Goal: Task Accomplishment & Management: Manage account settings

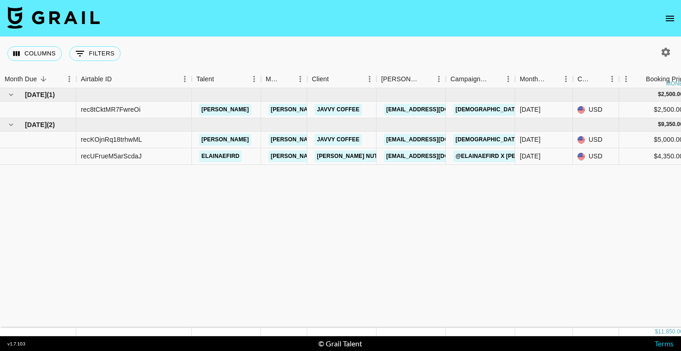
click at [672, 16] on icon "open drawer" at bounding box center [670, 19] width 8 height 6
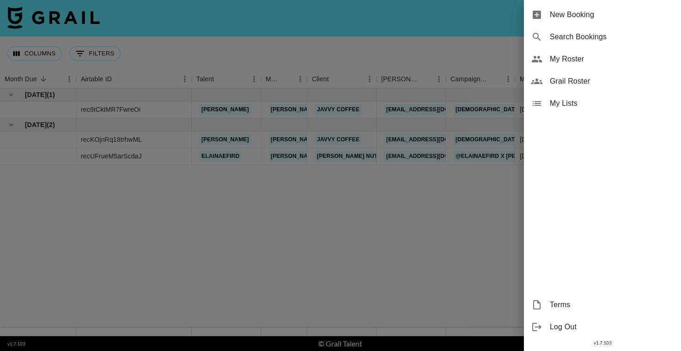
click at [458, 41] on div at bounding box center [340, 175] width 681 height 351
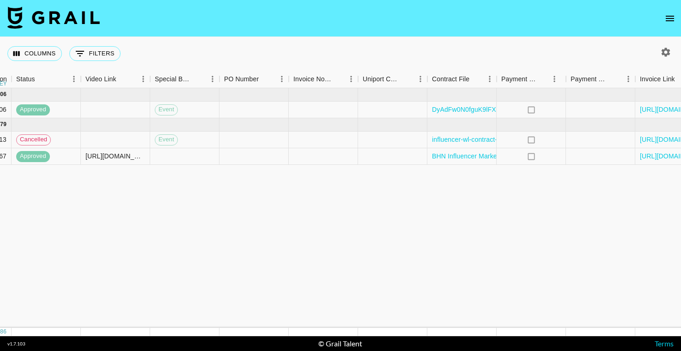
scroll to position [0, 853]
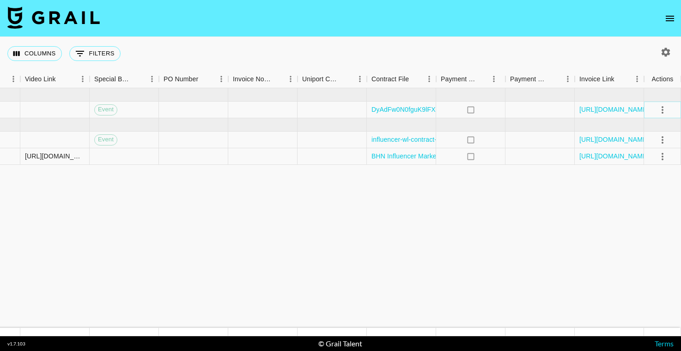
click at [664, 109] on icon "select merge strategy" at bounding box center [662, 109] width 11 height 11
click at [674, 24] on button "open drawer" at bounding box center [670, 18] width 18 height 18
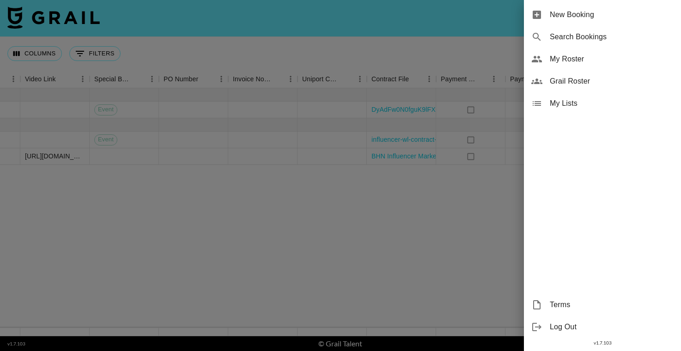
click at [566, 107] on span "My Lists" at bounding box center [612, 103] width 124 height 11
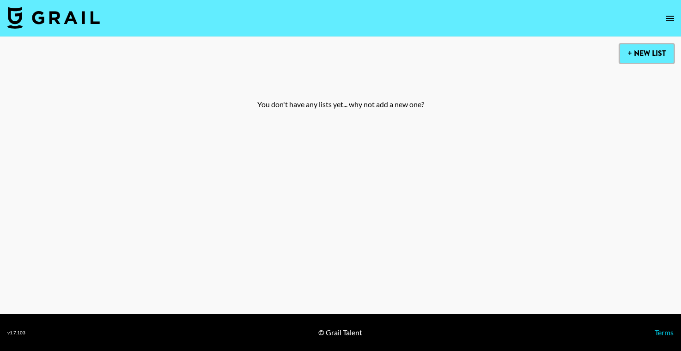
click at [639, 56] on button "+ New List" at bounding box center [647, 53] width 54 height 18
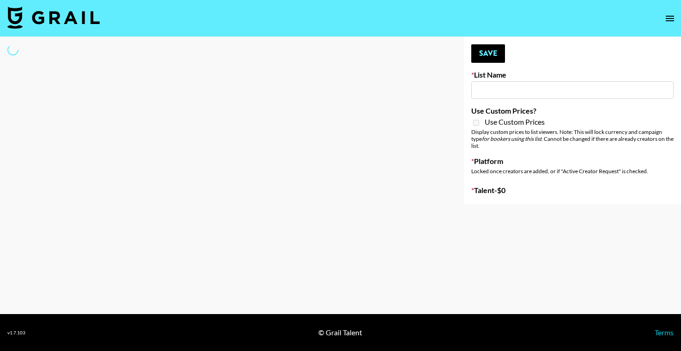
click at [507, 90] on input at bounding box center [572, 90] width 202 height 18
type input "L"
select select "Song"
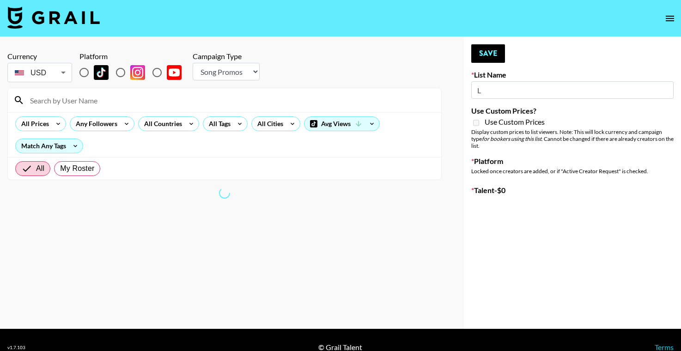
click at [498, 92] on input "L" at bounding box center [572, 90] width 202 height 18
type input "New List"
radio input "true"
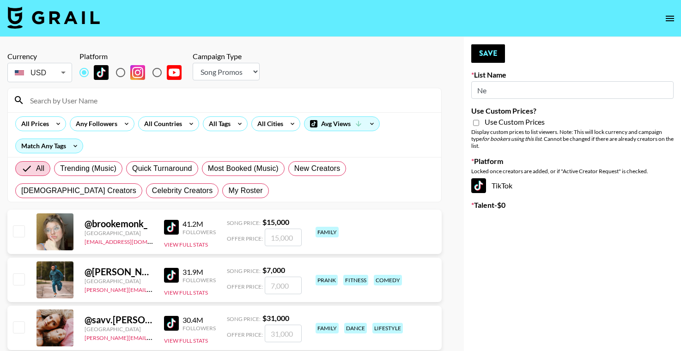
type input "N"
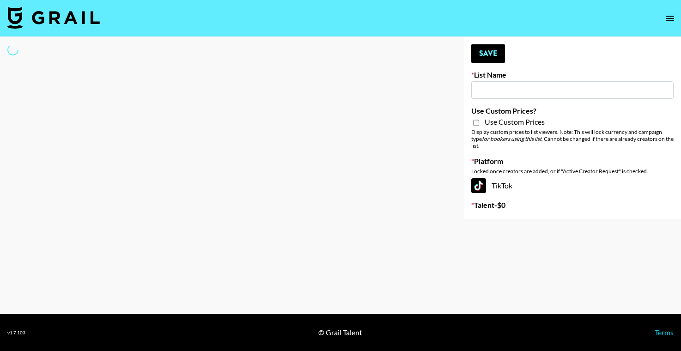
type input "L"
select select "Song"
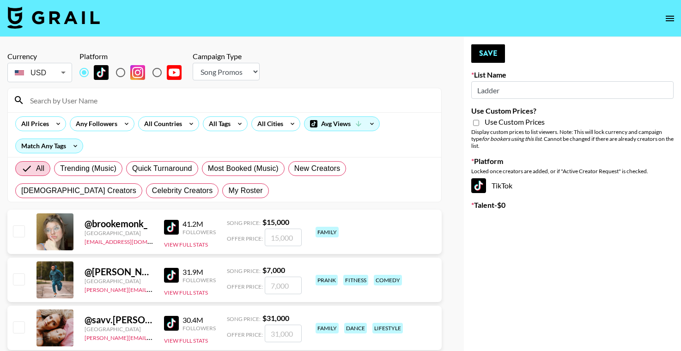
type input "Ladder"
click at [476, 123] on input "Use Custom Prices?" at bounding box center [476, 123] width 6 height 8
checkbox input "false"
click at [116, 72] on input "radio" at bounding box center [120, 72] width 19 height 19
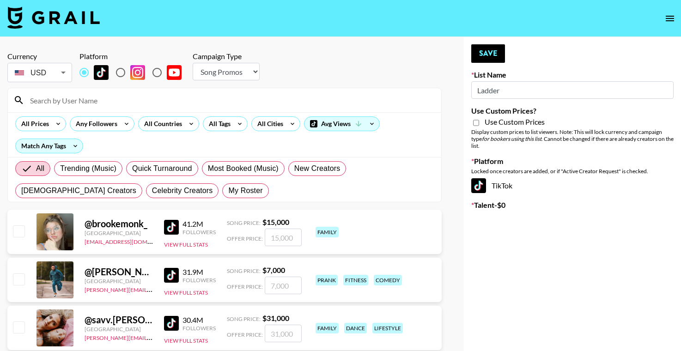
radio input "true"
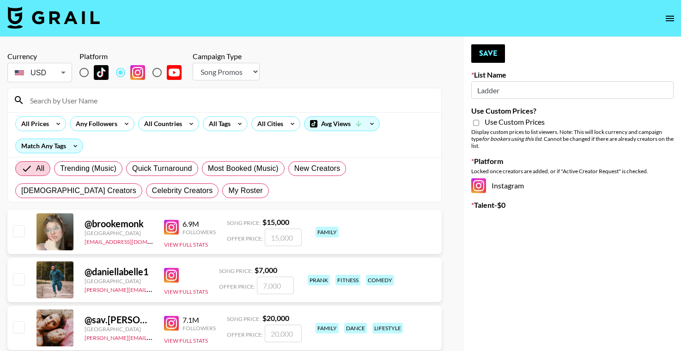
click at [88, 72] on input "radio" at bounding box center [83, 72] width 19 height 19
radio input "true"
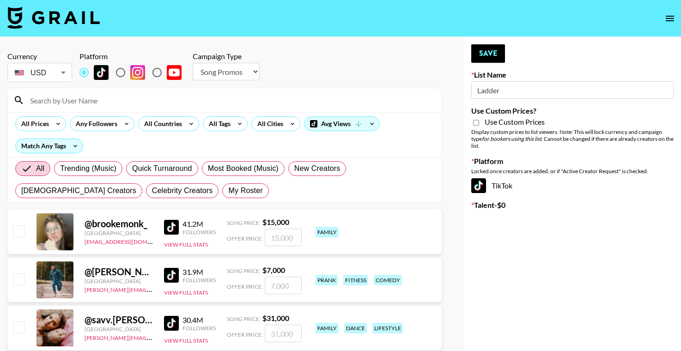
click at [230, 65] on select "Choose Type... Song Promos Brand Promos" at bounding box center [226, 72] width 67 height 18
select select "Brand"
click at [193, 63] on select "Choose Type... Song Promos Brand Promos" at bounding box center [226, 72] width 67 height 18
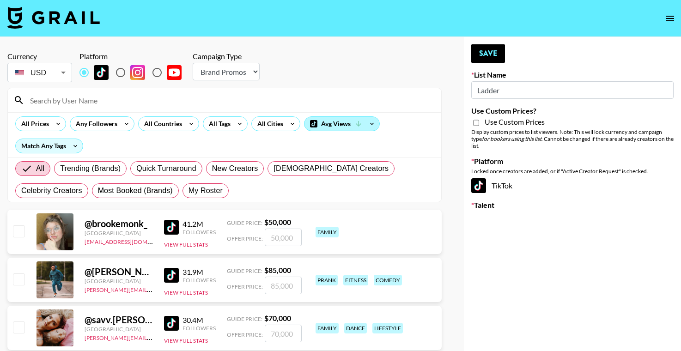
click at [364, 125] on div "Avg Views" at bounding box center [342, 124] width 75 height 14
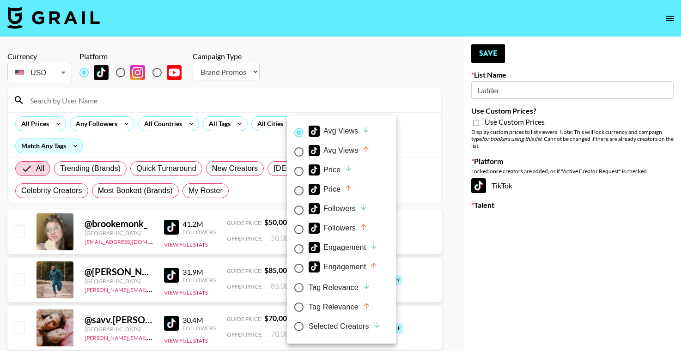
click at [301, 153] on input "Avg Views" at bounding box center [298, 151] width 19 height 19
radio input "true"
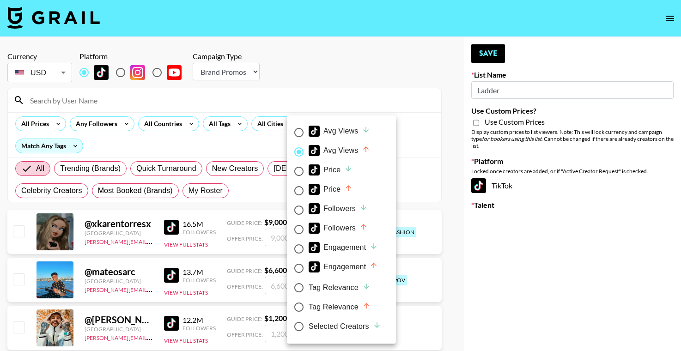
click at [300, 131] on input "Avg Views" at bounding box center [298, 132] width 19 height 19
radio input "true"
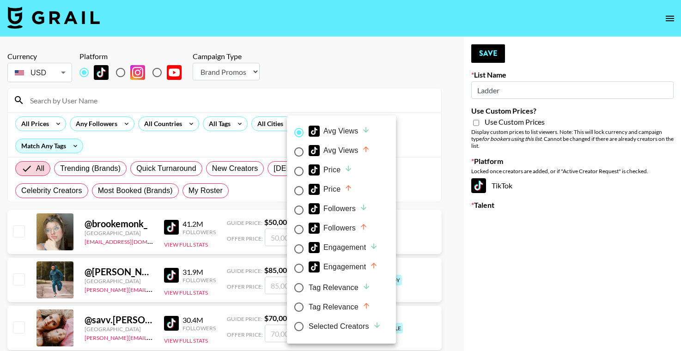
click at [300, 131] on input "Avg Views" at bounding box center [298, 132] width 19 height 19
click at [302, 153] on input "Avg Views" at bounding box center [298, 151] width 19 height 19
radio input "true"
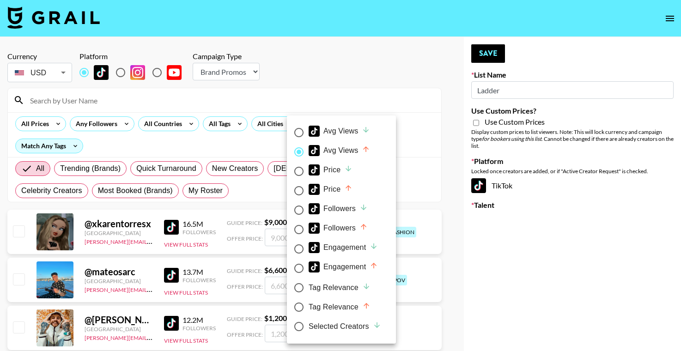
click at [298, 136] on input "Avg Views" at bounding box center [298, 132] width 19 height 19
radio input "true"
radio input "false"
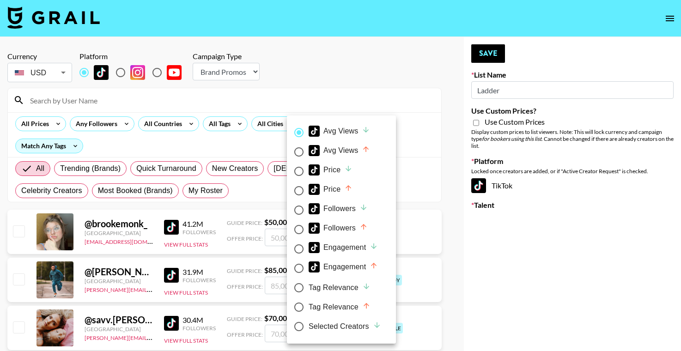
click at [231, 194] on div at bounding box center [340, 175] width 681 height 351
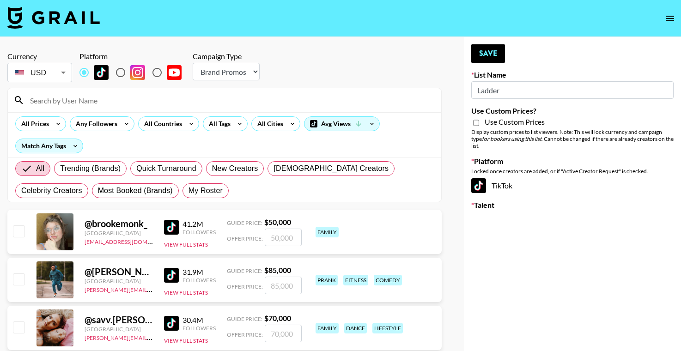
click at [106, 223] on div "@ brookemonk_" at bounding box center [119, 224] width 68 height 12
click at [367, 120] on icon at bounding box center [372, 124] width 15 height 14
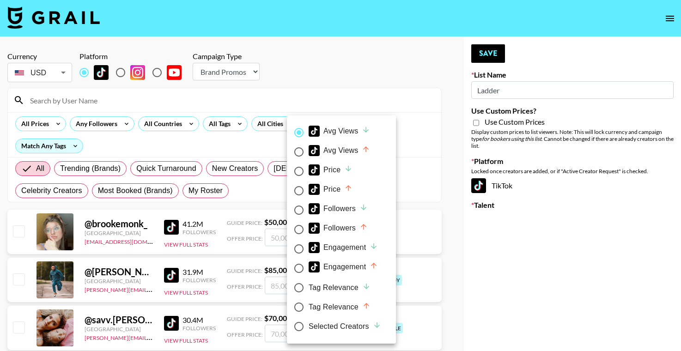
click at [316, 88] on div at bounding box center [340, 175] width 681 height 351
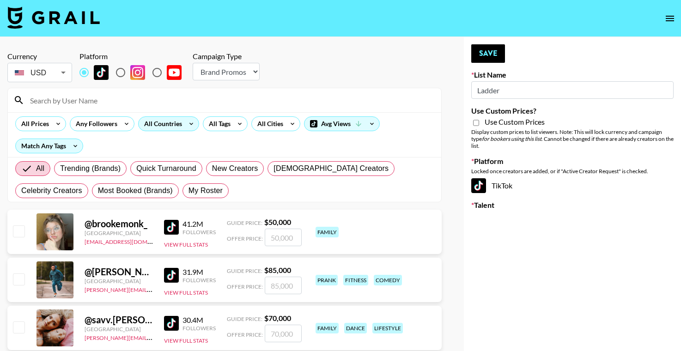
click at [171, 126] on div "All Countries" at bounding box center [161, 124] width 45 height 14
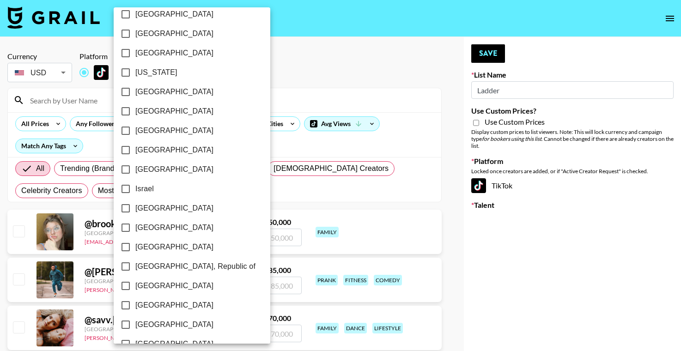
scroll to position [727, 0]
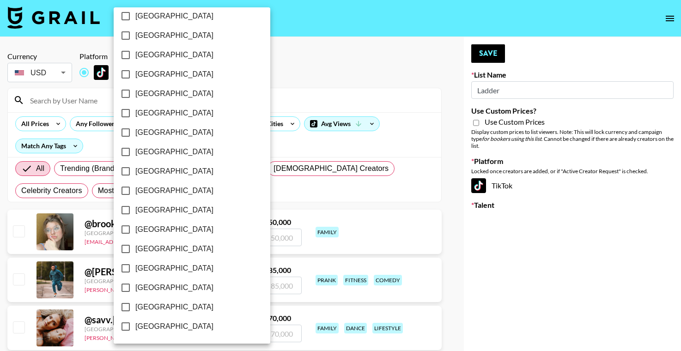
click at [351, 56] on div at bounding box center [340, 175] width 681 height 351
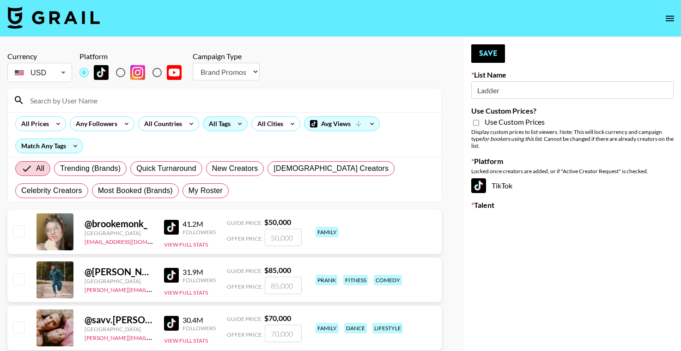
click at [219, 126] on div "All Tags" at bounding box center [217, 124] width 29 height 14
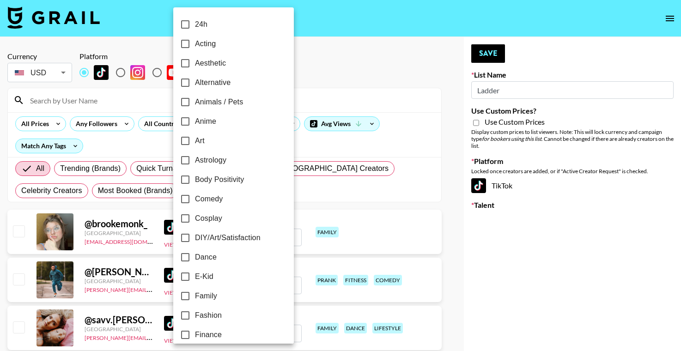
scroll to position [532, 0]
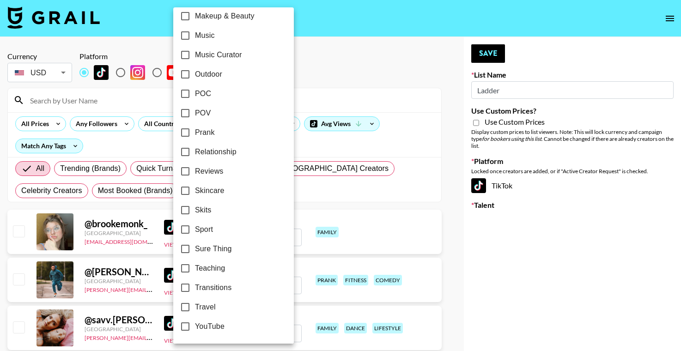
click at [187, 329] on input "YouTube" at bounding box center [185, 326] width 19 height 19
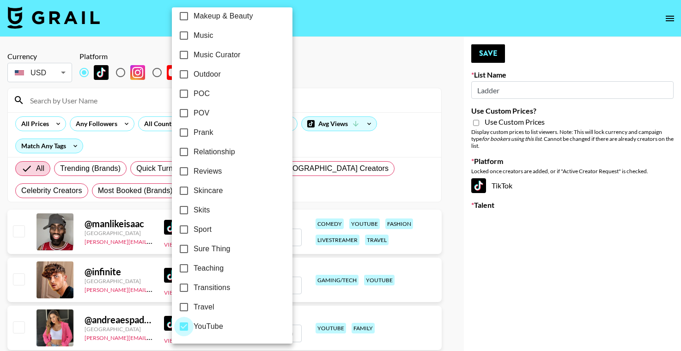
click at [183, 328] on input "YouTube" at bounding box center [183, 326] width 19 height 19
checkbox input "false"
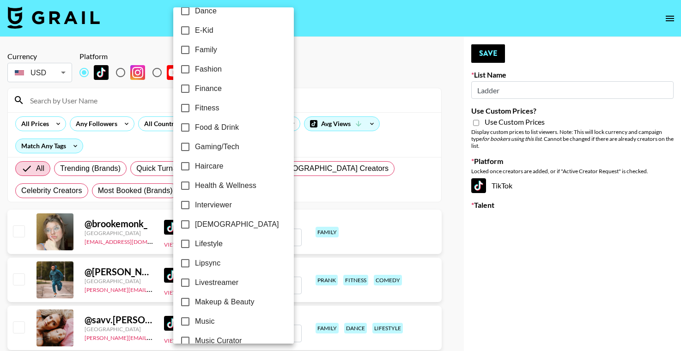
scroll to position [0, 0]
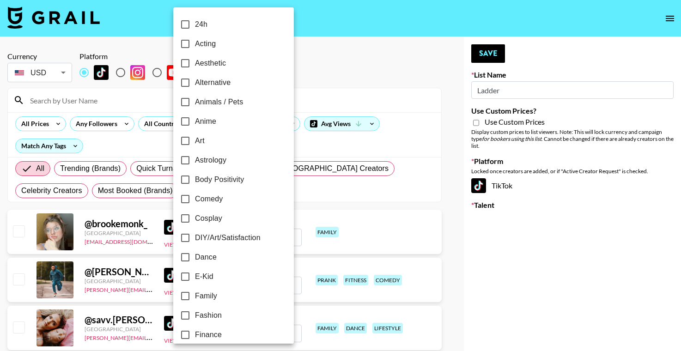
click at [331, 56] on div at bounding box center [340, 175] width 681 height 351
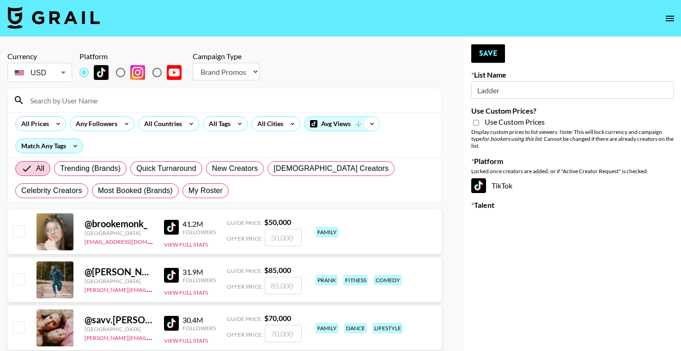
click at [373, 126] on icon at bounding box center [372, 124] width 15 height 14
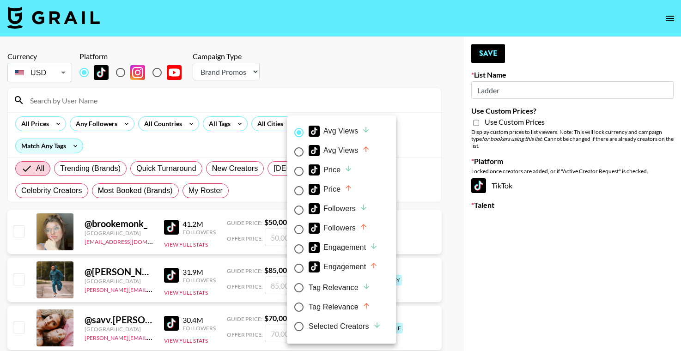
click at [299, 151] on input "Avg Views" at bounding box center [298, 151] width 19 height 19
radio input "true"
radio input "false"
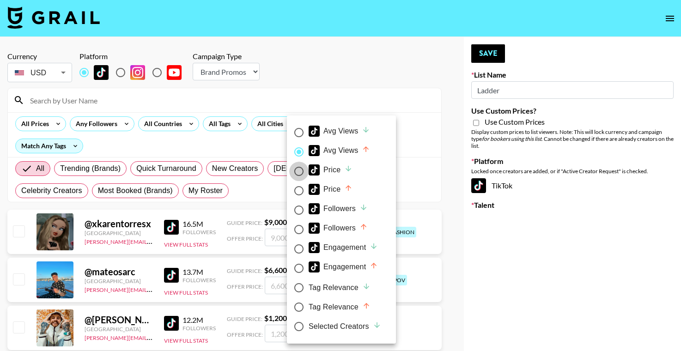
click at [299, 175] on input "Price" at bounding box center [298, 171] width 19 height 19
radio input "true"
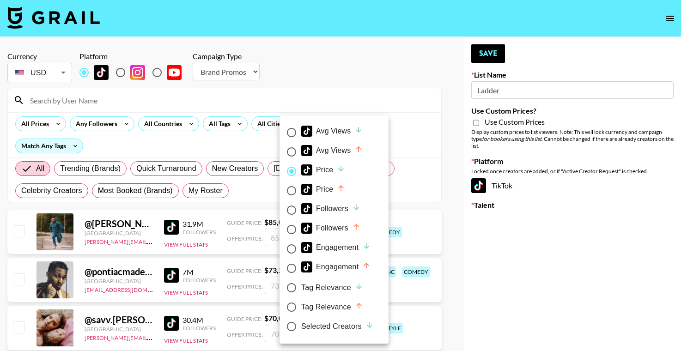
click at [296, 152] on input "Avg Views" at bounding box center [291, 151] width 19 height 19
radio input "true"
radio input "false"
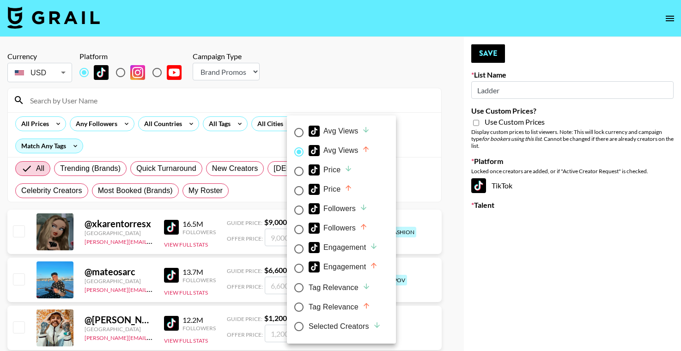
click at [304, 130] on input "Avg Views" at bounding box center [298, 132] width 19 height 19
radio input "true"
radio input "false"
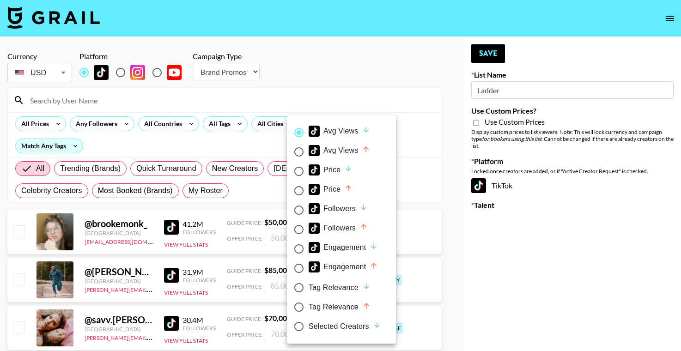
click at [367, 98] on div at bounding box center [340, 175] width 681 height 351
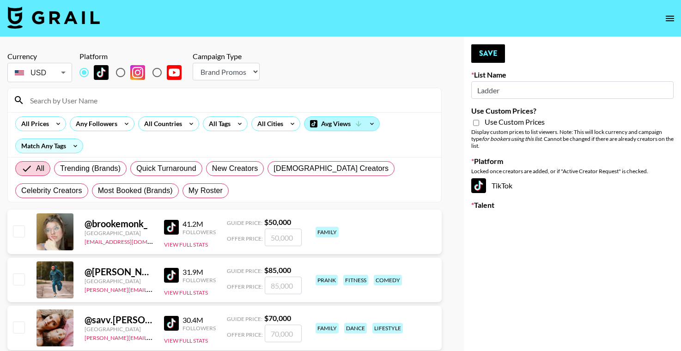
click at [354, 119] on div "Avg Views" at bounding box center [342, 124] width 75 height 14
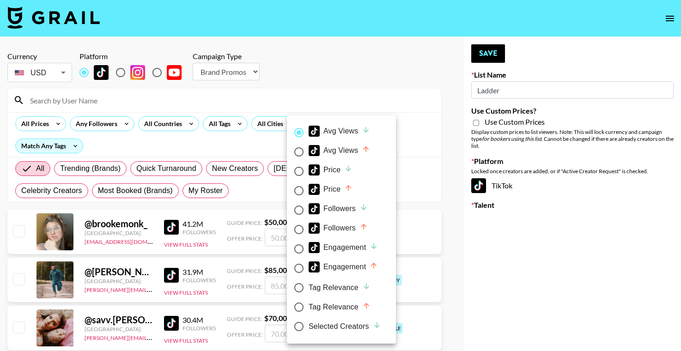
click at [335, 85] on div at bounding box center [340, 175] width 681 height 351
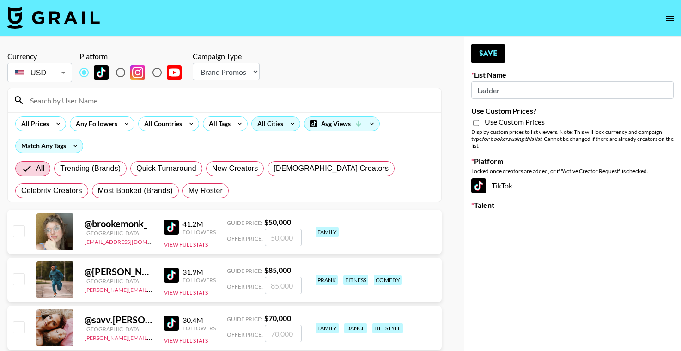
click at [274, 117] on div "All Cities" at bounding box center [268, 124] width 33 height 14
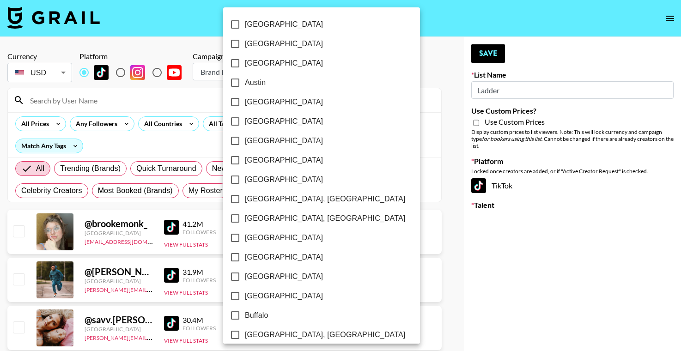
click at [364, 79] on div at bounding box center [340, 175] width 681 height 351
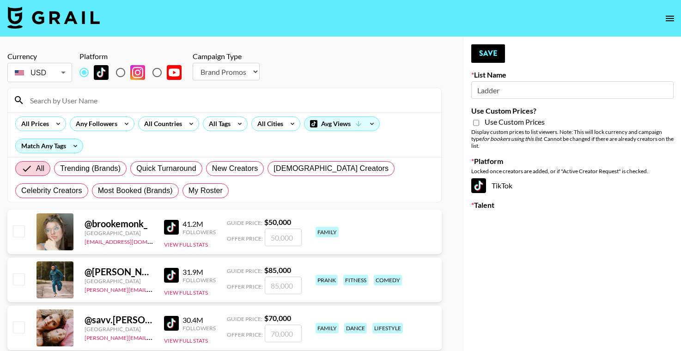
click at [120, 73] on input "radio" at bounding box center [120, 72] width 19 height 19
radio input "true"
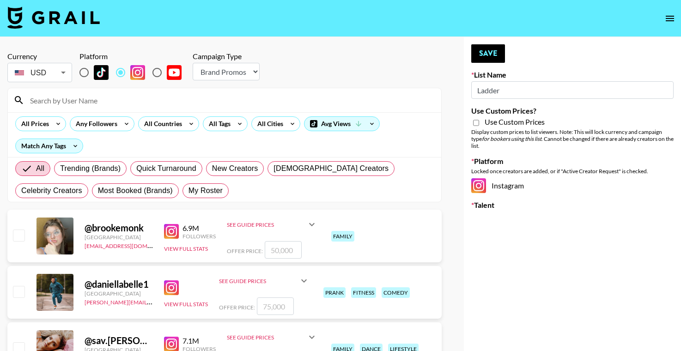
click at [511, 88] on input "Ladder" at bounding box center [572, 90] width 202 height 18
